Goal: Task Accomplishment & Management: Use online tool/utility

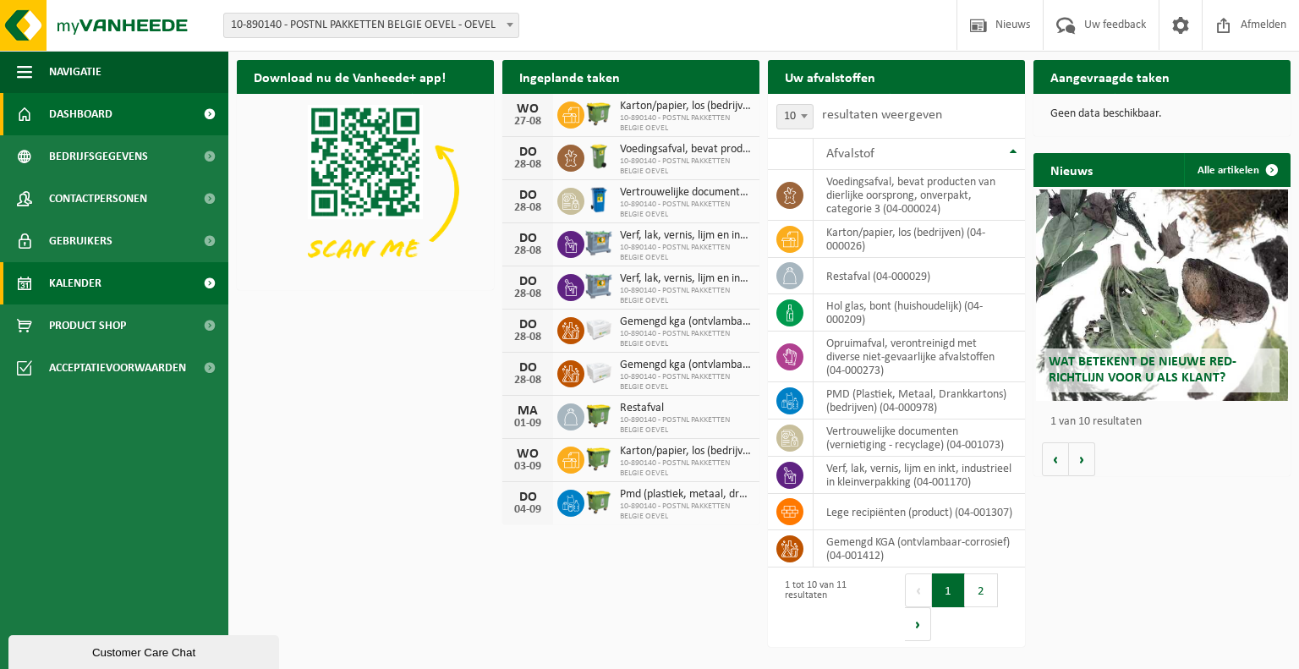
click at [108, 279] on link "Kalender" at bounding box center [114, 283] width 228 height 42
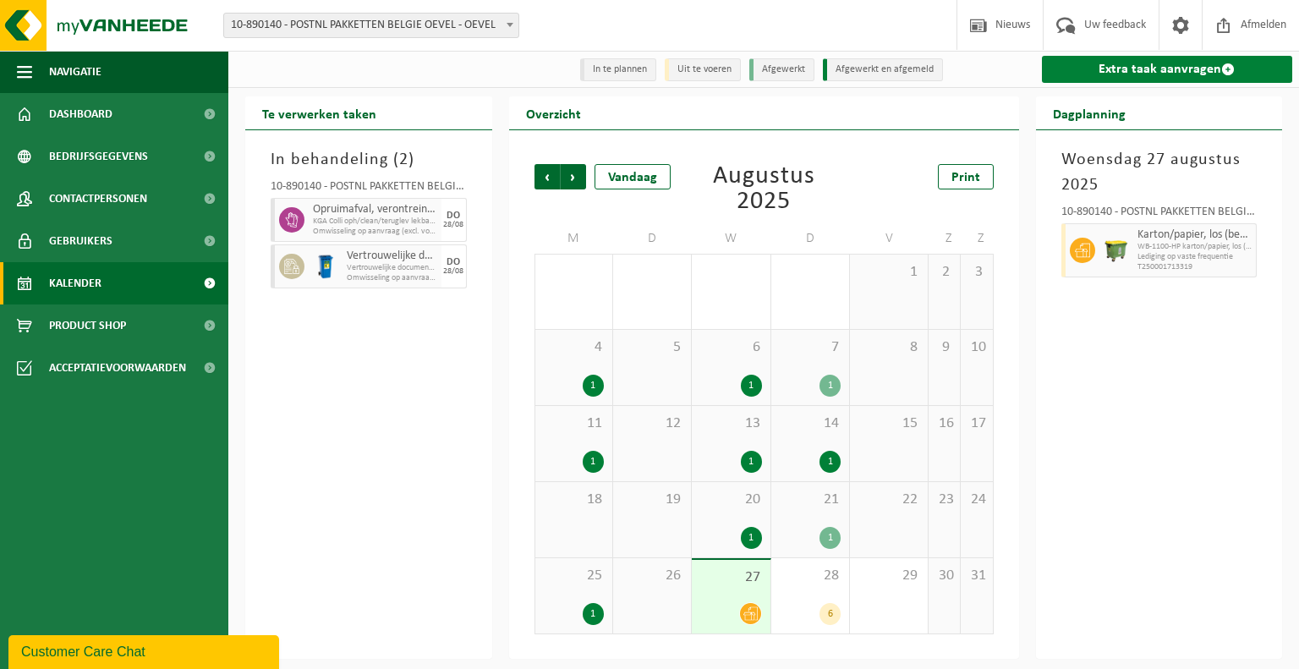
click at [1111, 68] on link "Extra taak aanvragen" at bounding box center [1167, 69] width 251 height 27
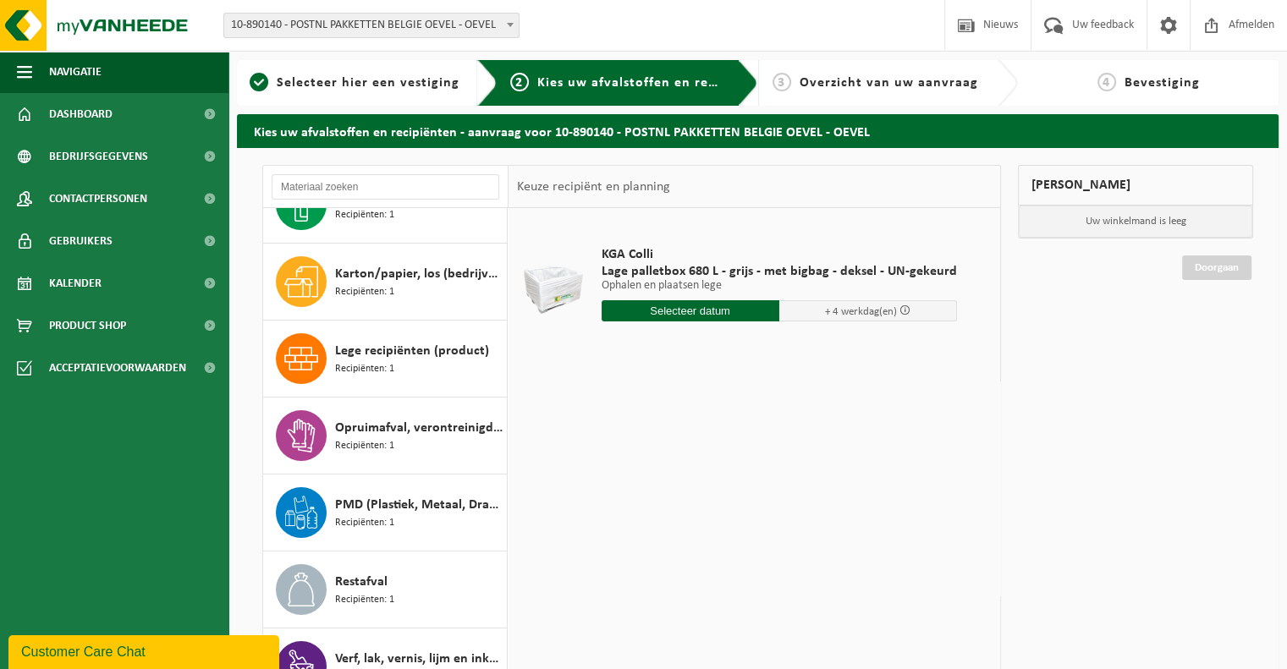
scroll to position [120, 0]
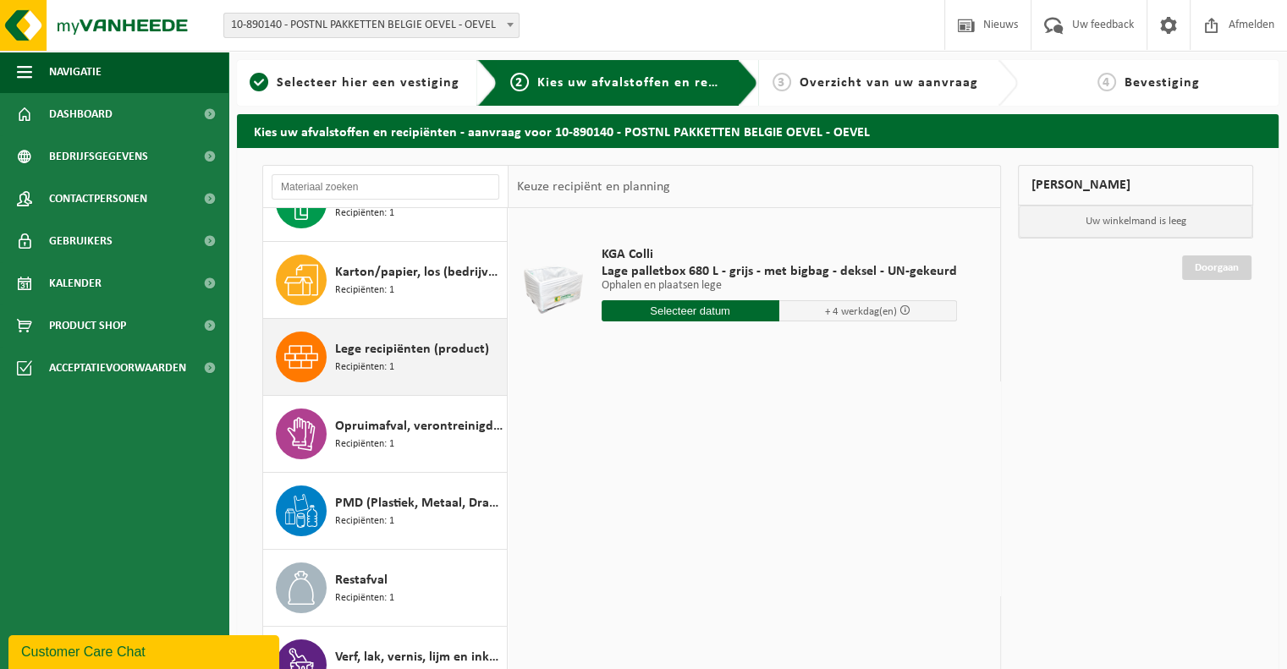
click at [396, 348] on span "Lege recipiënten (product)" at bounding box center [412, 349] width 154 height 20
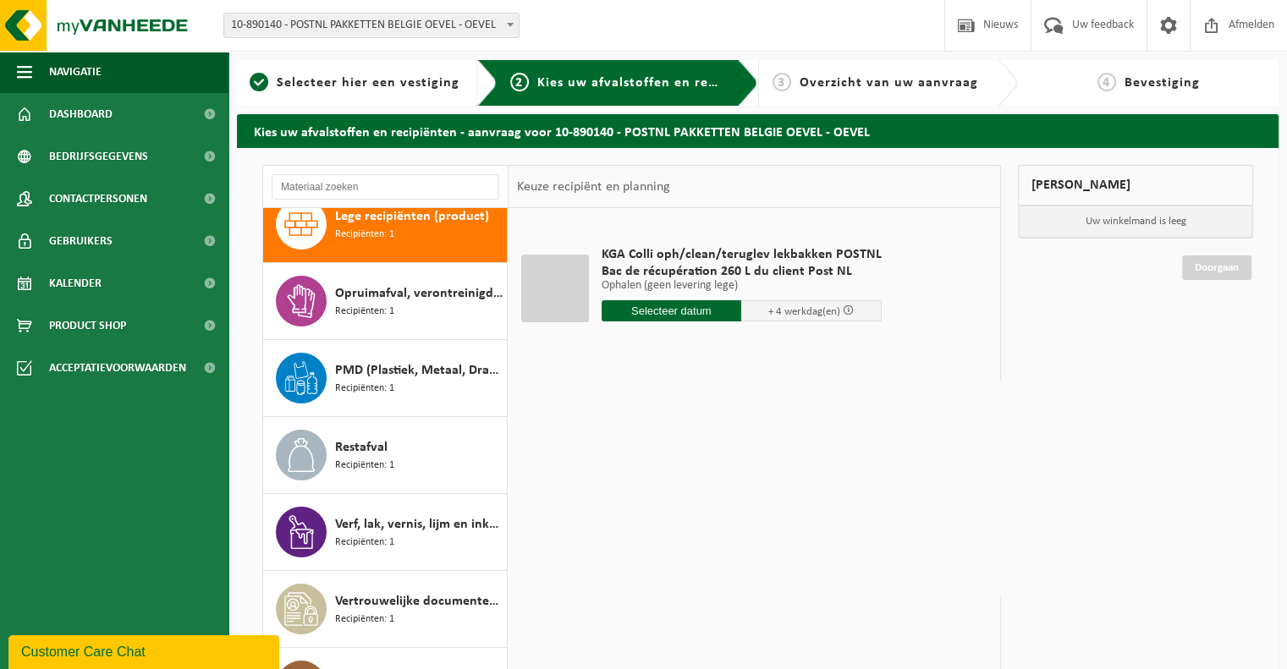
scroll to position [259, 0]
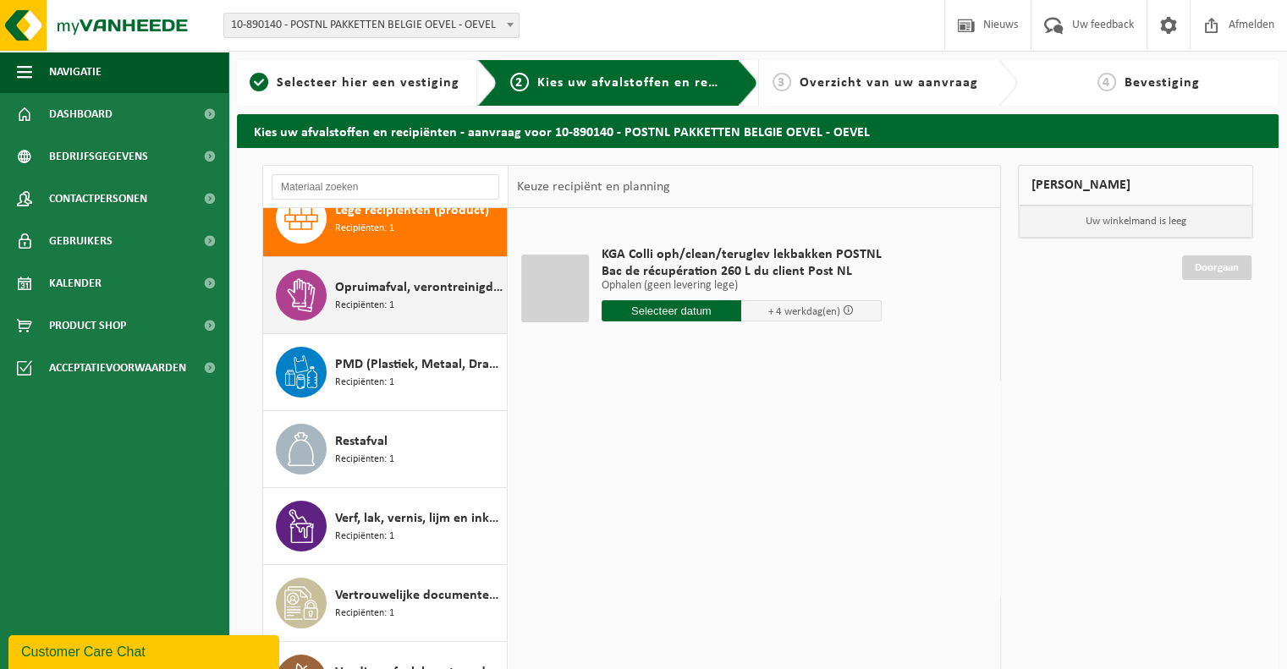
click at [388, 294] on span "Opruimafval, verontreinigd met diverse niet-gevaarlijke afvalstoffen" at bounding box center [418, 287] width 167 height 20
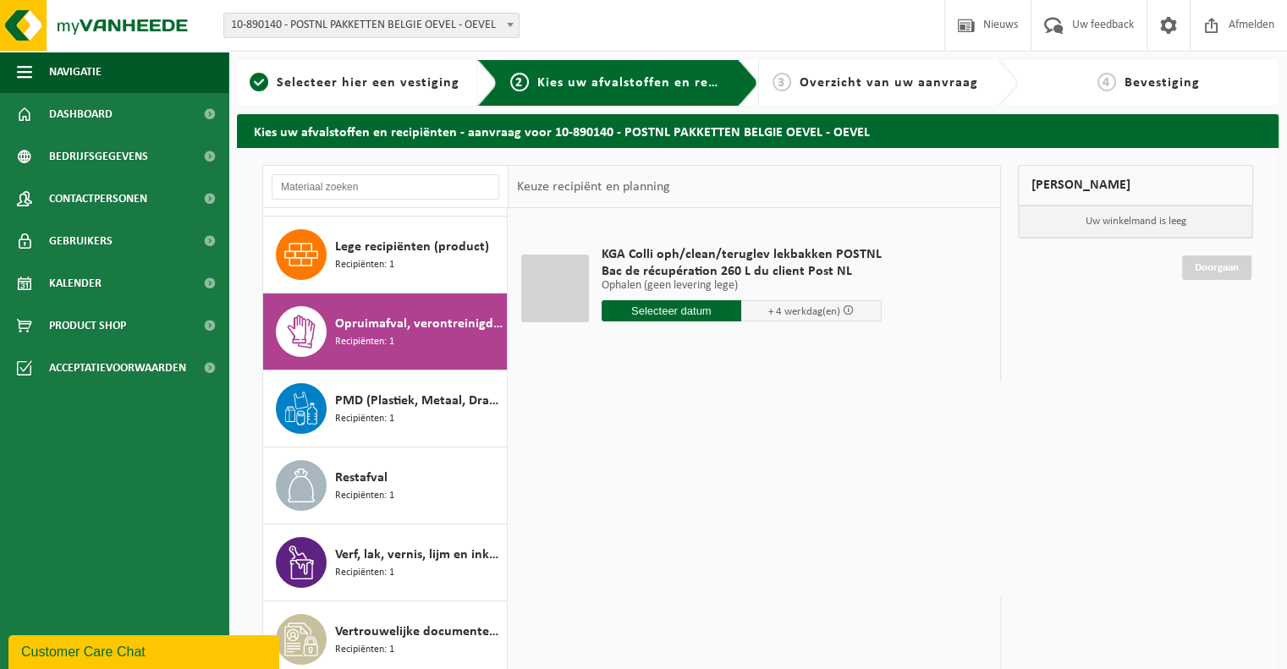
scroll to position [222, 0]
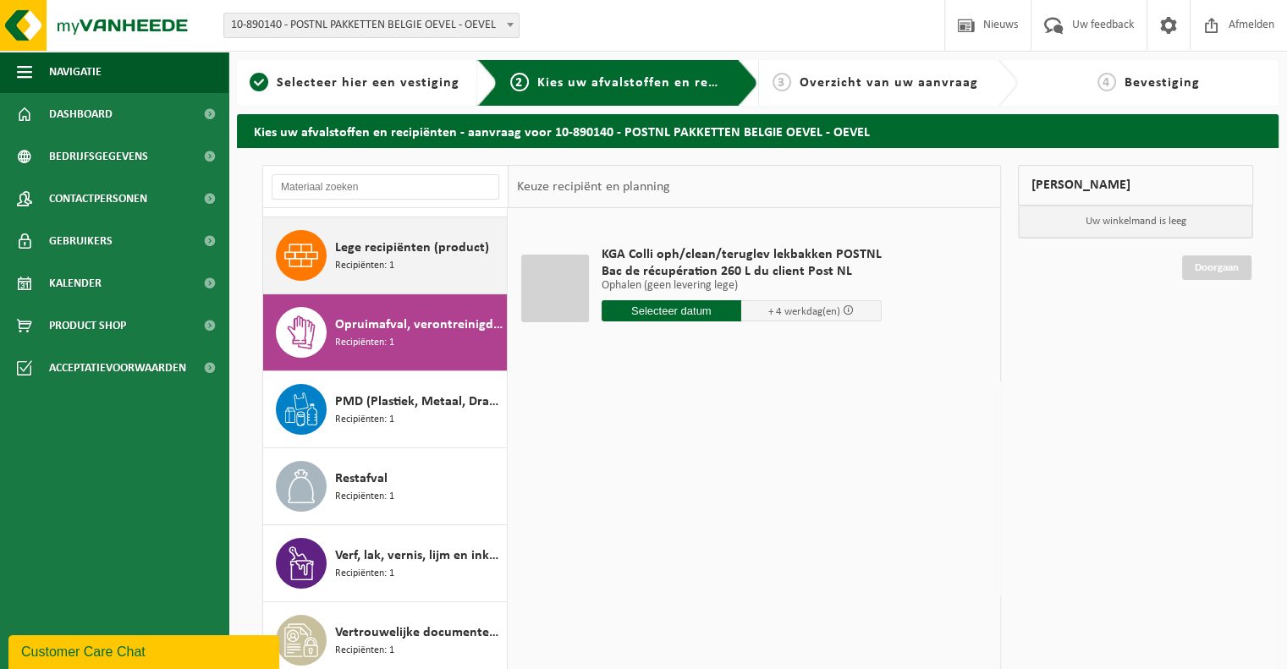
click at [388, 253] on span "Lege recipiënten (product)" at bounding box center [412, 248] width 154 height 20
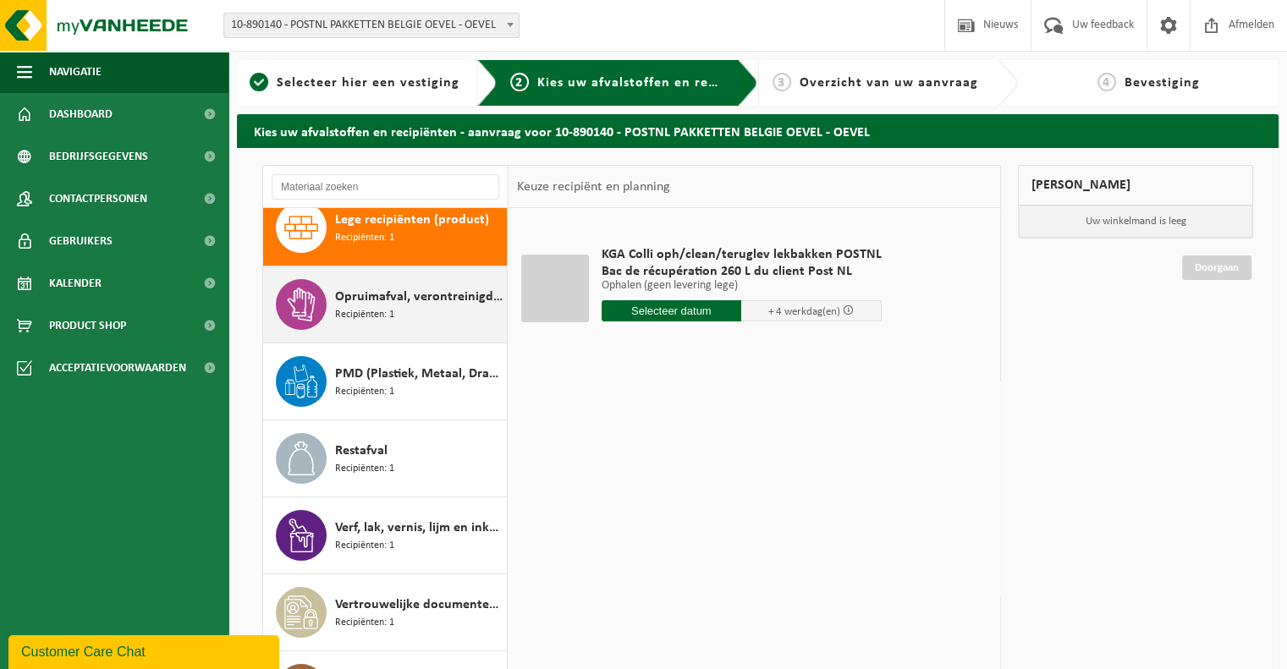
scroll to position [259, 0]
